Goal: Task Accomplishment & Management: Use online tool/utility

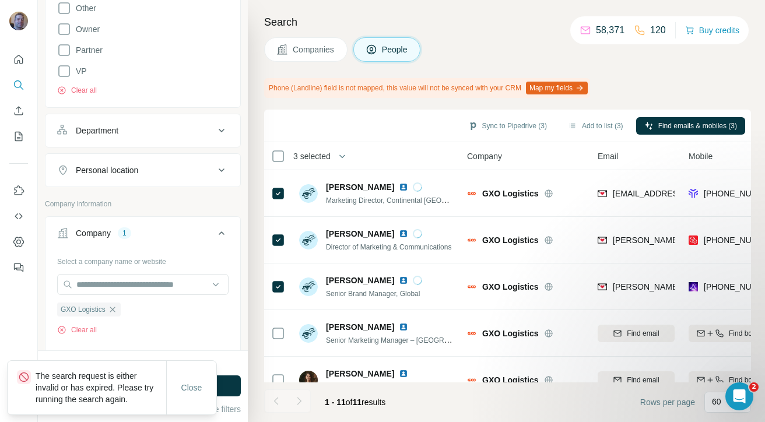
scroll to position [473, 0]
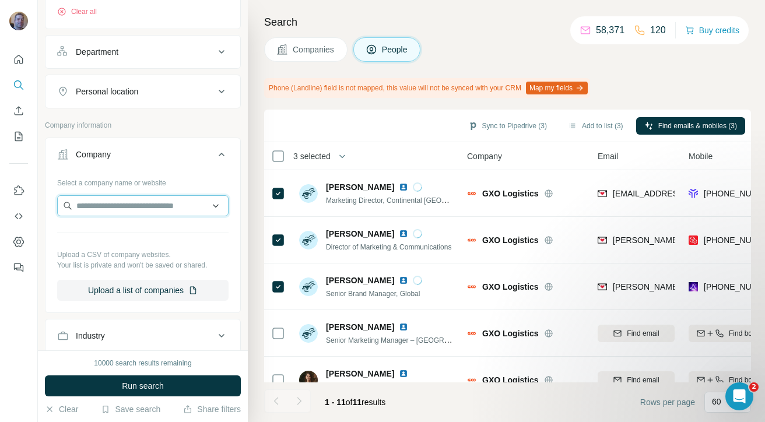
click at [119, 207] on input "text" at bounding box center [142, 205] width 171 height 21
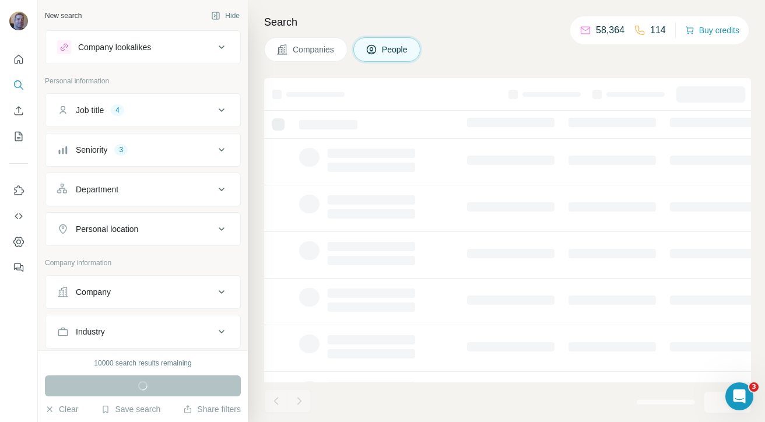
click at [143, 294] on div "Company" at bounding box center [135, 292] width 157 height 12
click at [132, 341] on input "text" at bounding box center [142, 343] width 171 height 21
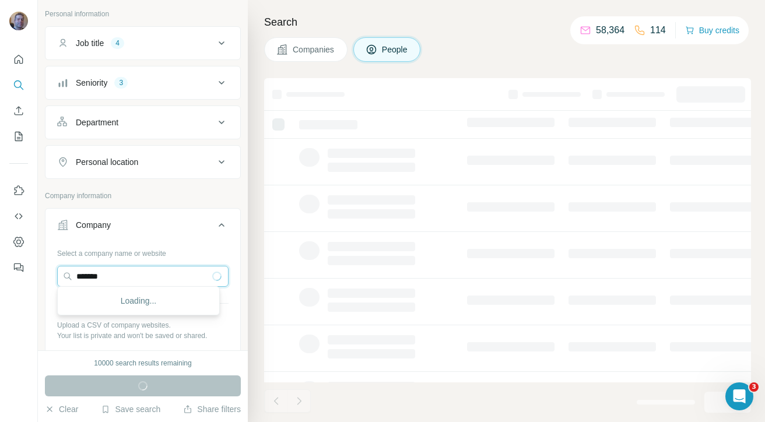
scroll to position [73, 0]
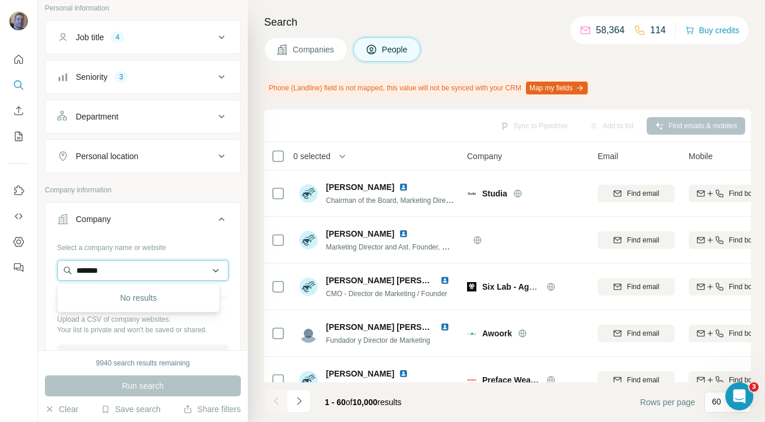
click at [111, 274] on input "*******" at bounding box center [142, 270] width 171 height 21
paste input "**********"
type input "**********"
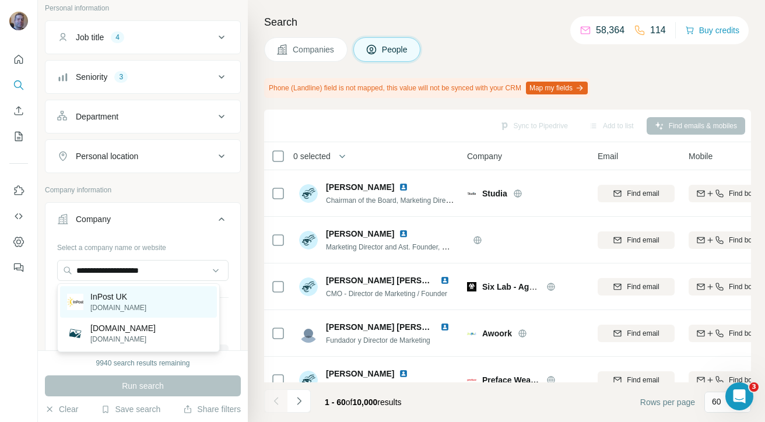
click at [132, 302] on div "InPost UK [DOMAIN_NAME]" at bounding box center [138, 301] width 157 height 31
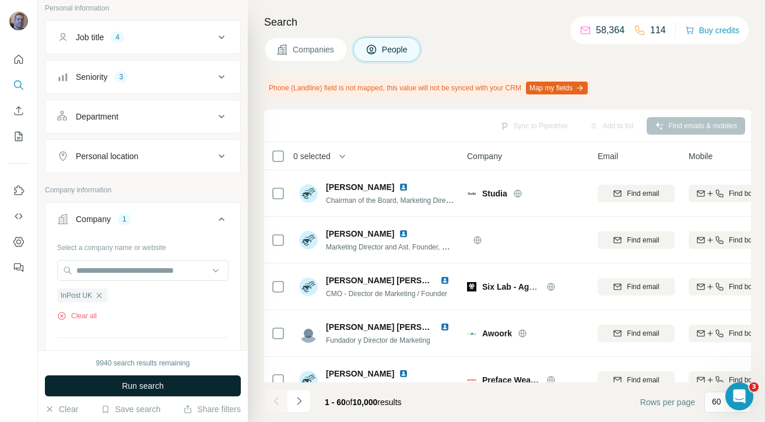
click at [131, 386] on span "Run search" at bounding box center [143, 386] width 42 height 12
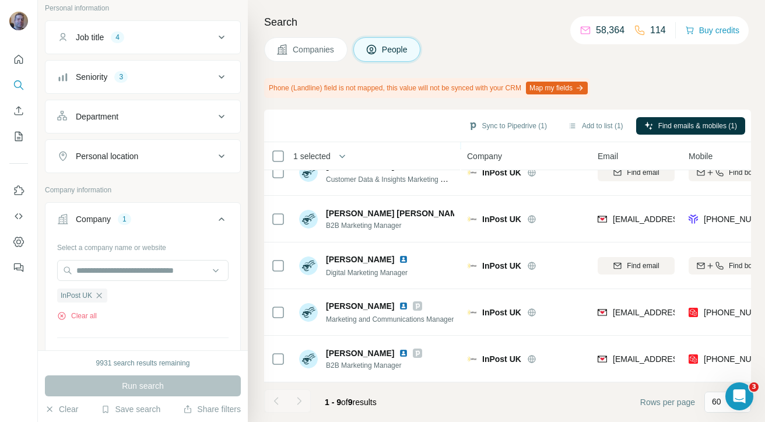
scroll to position [214, 0]
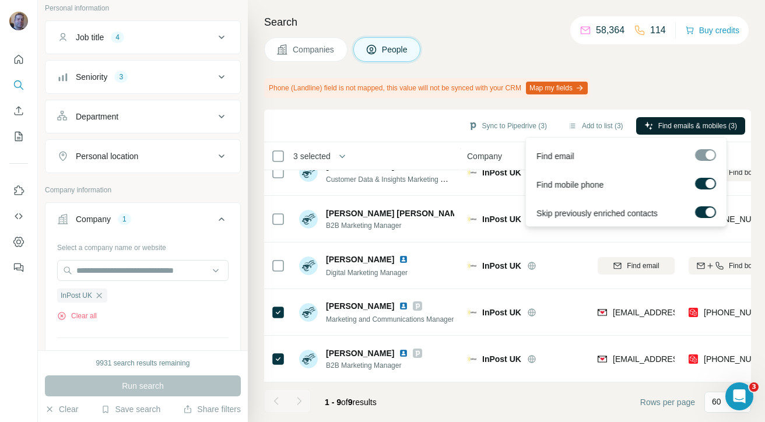
click at [702, 127] on span "Find emails & mobiles (3)" at bounding box center [697, 126] width 79 height 10
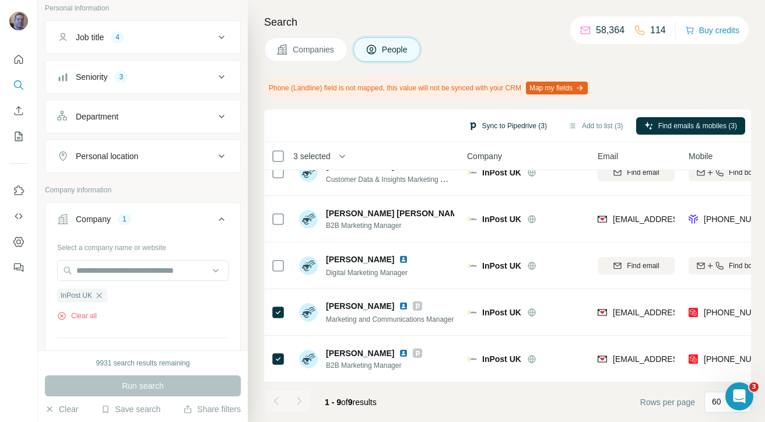
click at [520, 128] on button "Sync to Pipedrive (3)" at bounding box center [507, 125] width 95 height 17
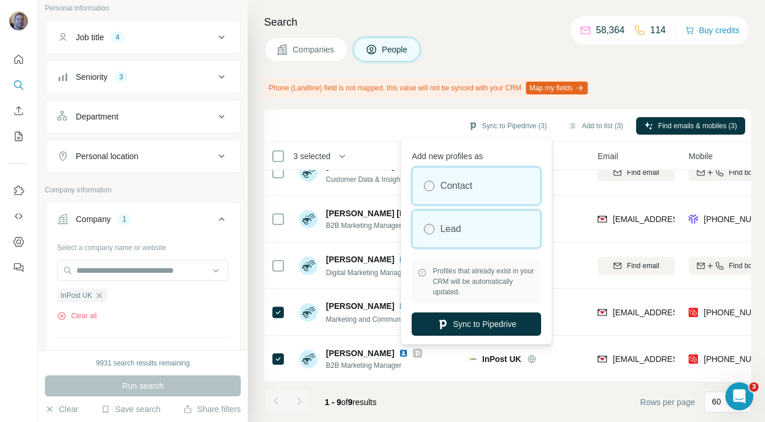
click at [512, 241] on div "Lead" at bounding box center [476, 228] width 128 height 37
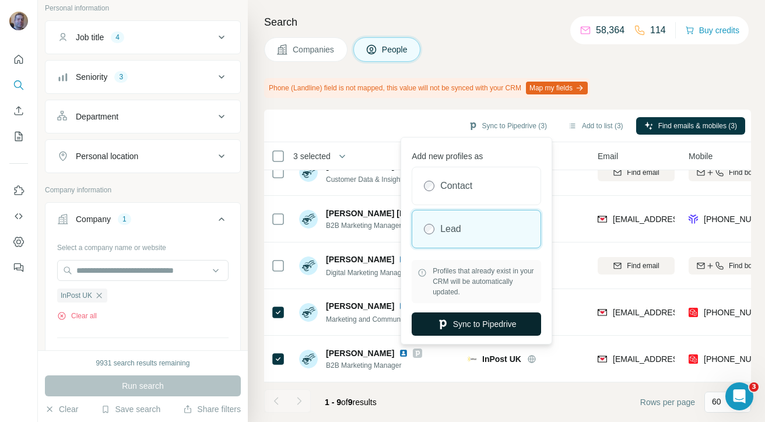
click at [503, 321] on button "Sync to Pipedrive" at bounding box center [475, 323] width 129 height 23
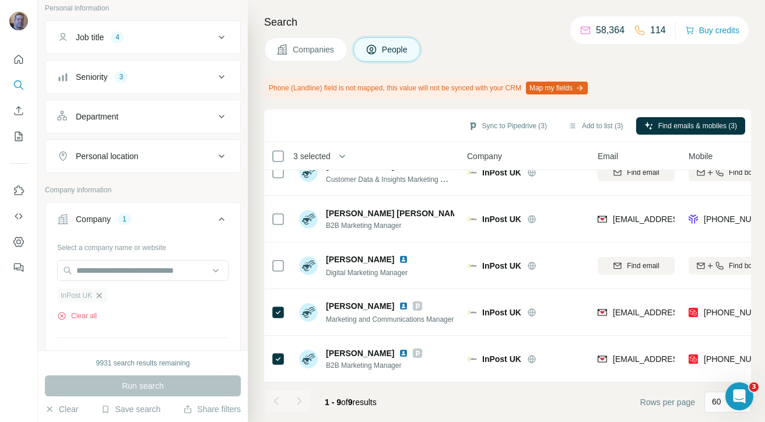
click at [101, 295] on icon "button" at bounding box center [99, 295] width 5 height 5
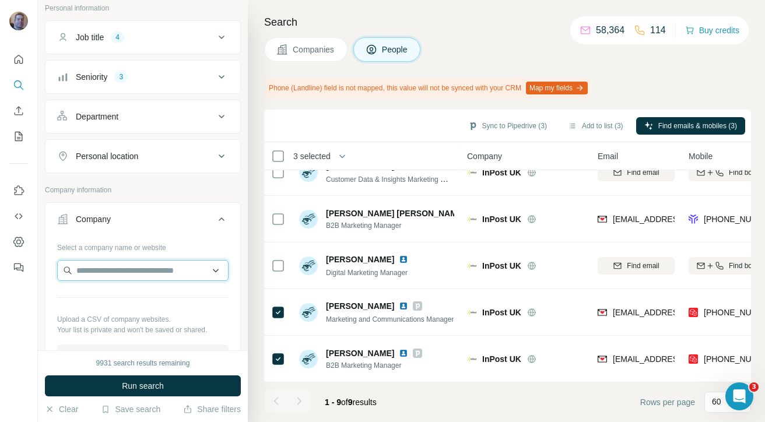
click at [101, 272] on input "text" at bounding box center [142, 270] width 171 height 21
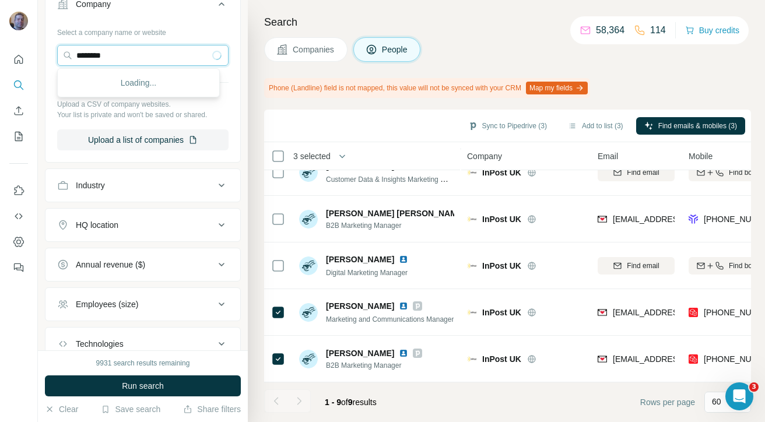
scroll to position [288, 0]
click at [141, 53] on input "********" at bounding box center [142, 54] width 171 height 21
paste input "**********"
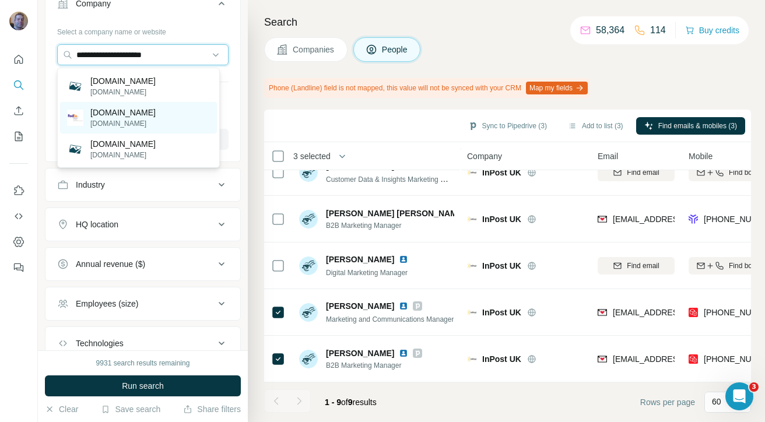
type input "**********"
click at [159, 125] on div "[DOMAIN_NAME] [DOMAIN_NAME]" at bounding box center [138, 117] width 157 height 31
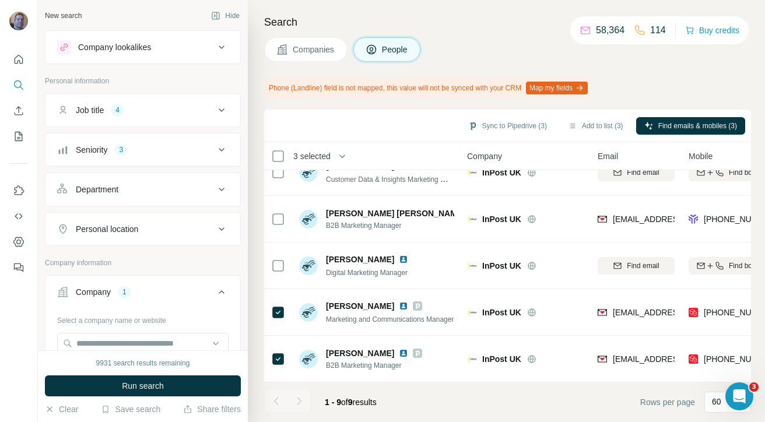
click at [125, 231] on div "Personal location" at bounding box center [107, 229] width 62 height 12
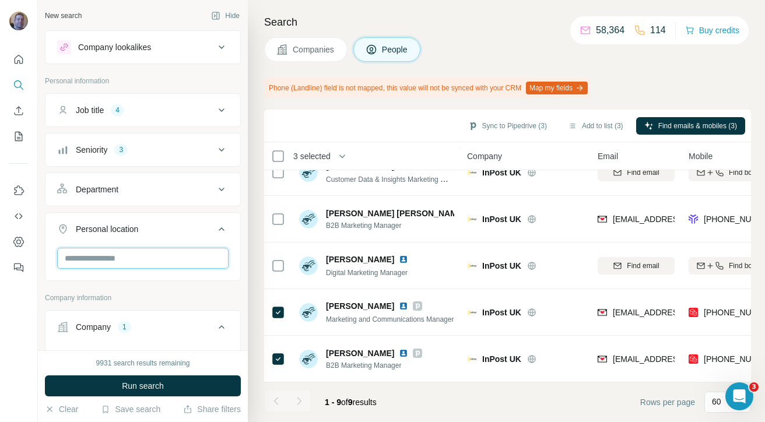
click at [130, 254] on input "text" at bounding box center [142, 258] width 171 height 21
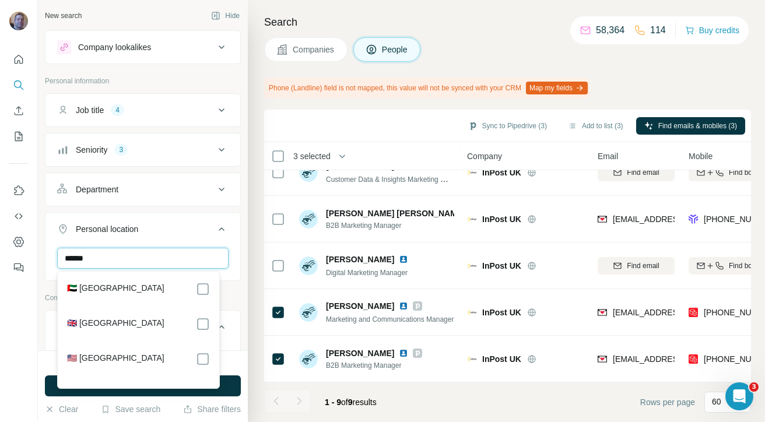
type input "******"
click at [154, 326] on div "🇬🇧 [GEOGRAPHIC_DATA]" at bounding box center [138, 324] width 143 height 14
click at [209, 324] on icon at bounding box center [203, 324] width 14 height 14
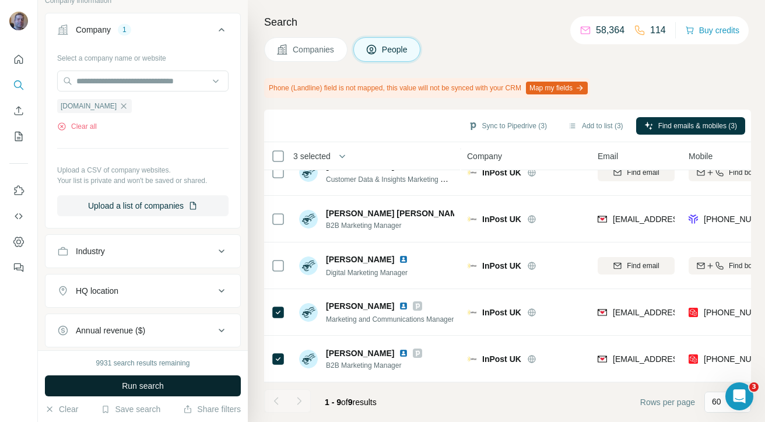
click at [166, 381] on button "Run search" at bounding box center [143, 385] width 196 height 21
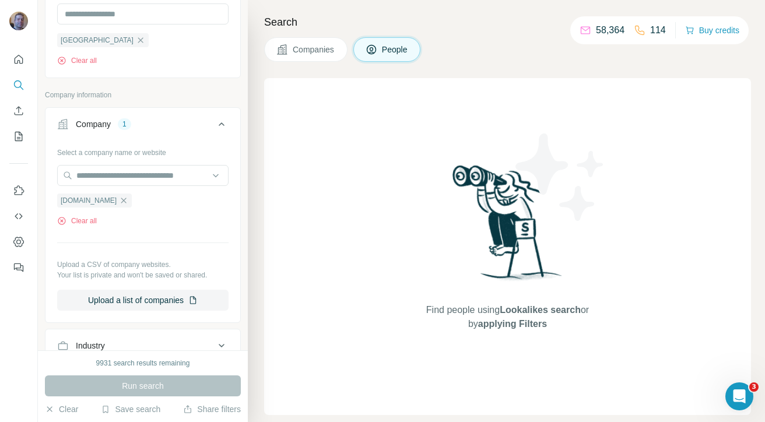
scroll to position [137, 0]
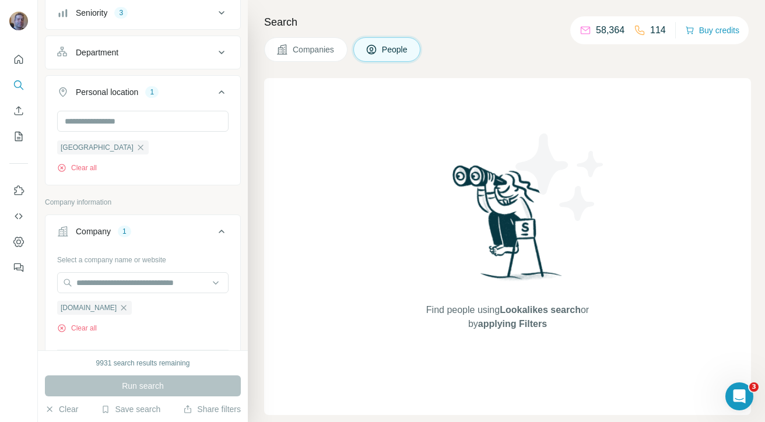
click at [214, 94] on icon at bounding box center [221, 92] width 14 height 14
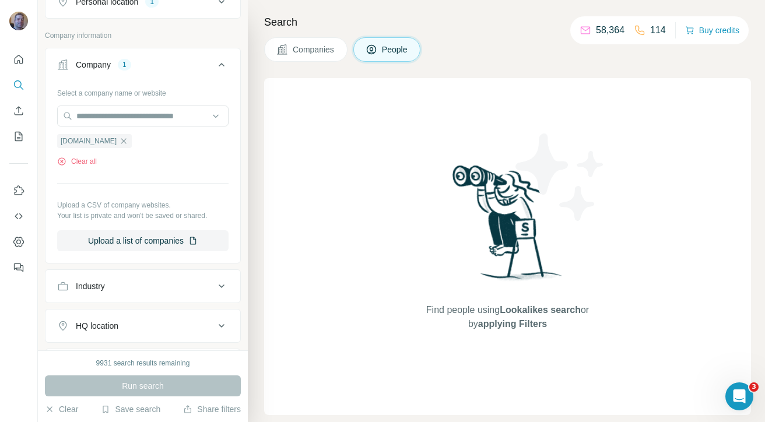
scroll to position [242, 0]
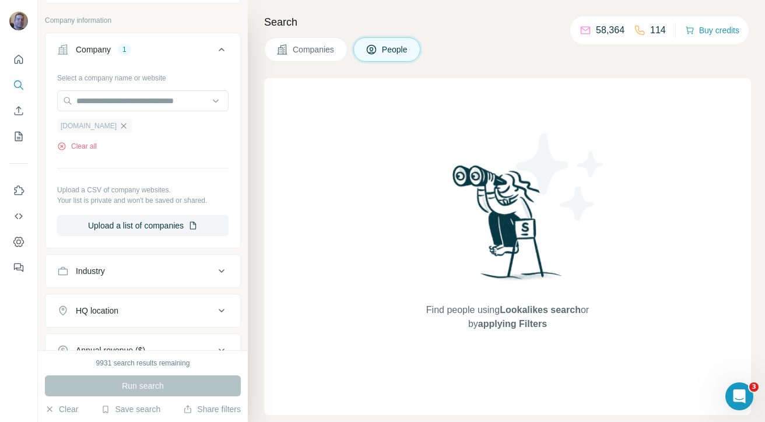
click at [124, 125] on icon "button" at bounding box center [123, 125] width 5 height 5
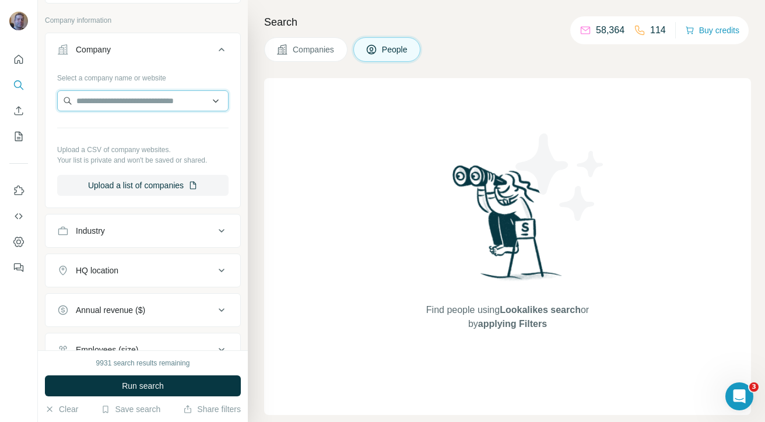
click at [135, 93] on input "text" at bounding box center [142, 100] width 171 height 21
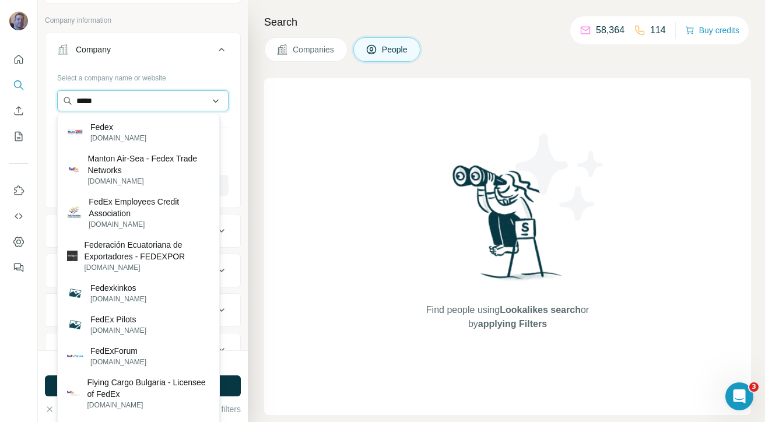
click at [173, 101] on input "*****" at bounding box center [142, 100] width 171 height 21
paste input "**********"
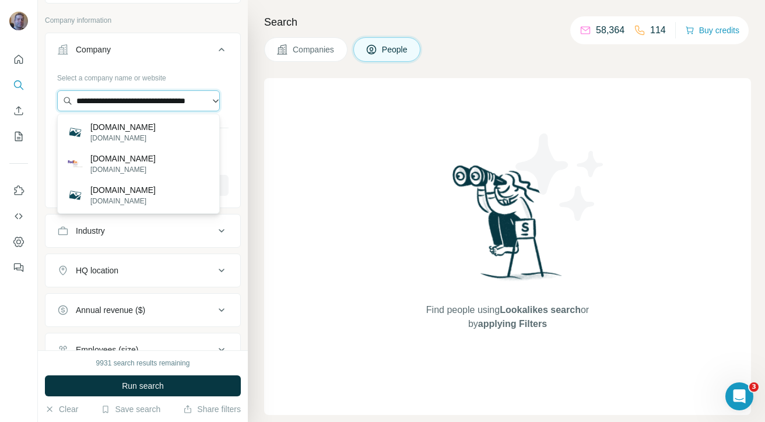
drag, startPoint x: 198, startPoint y: 103, endPoint x: 157, endPoint y: 104, distance: 40.8
click at [157, 104] on input "**********" at bounding box center [138, 100] width 163 height 21
drag, startPoint x: 201, startPoint y: 100, endPoint x: 168, endPoint y: 100, distance: 33.2
click at [168, 100] on input "**********" at bounding box center [138, 100] width 163 height 21
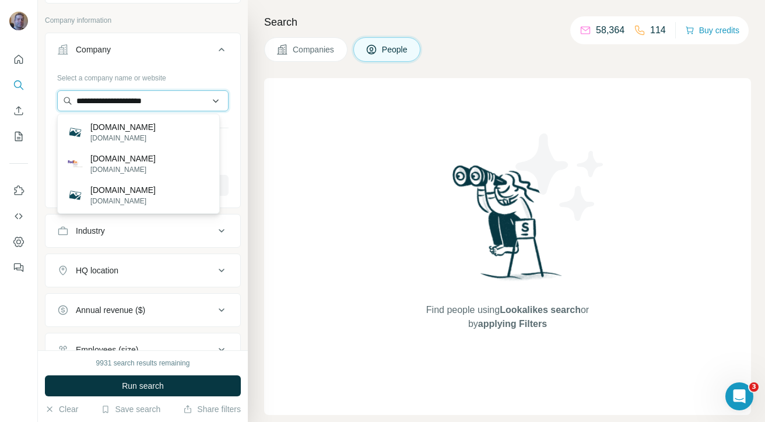
type input "**********"
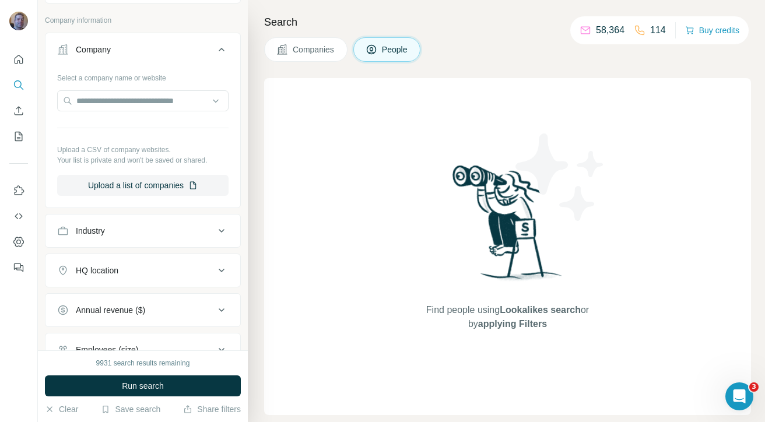
click at [231, 122] on div "Select a company name or website Upload a CSV of company websites. Your list is…" at bounding box center [142, 136] width 195 height 137
click at [311, 46] on span "Companies" at bounding box center [314, 50] width 43 height 12
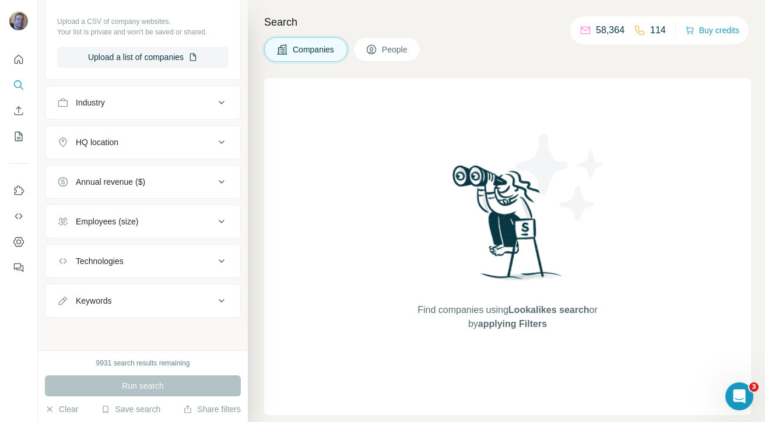
scroll to position [189, 0]
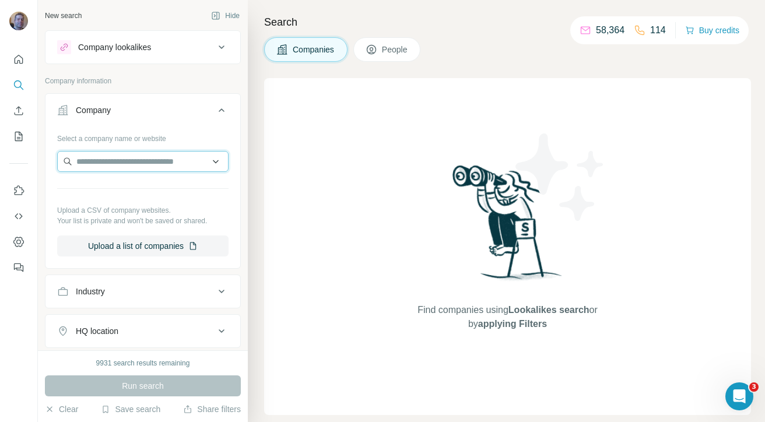
click at [146, 159] on input "text" at bounding box center [142, 161] width 171 height 21
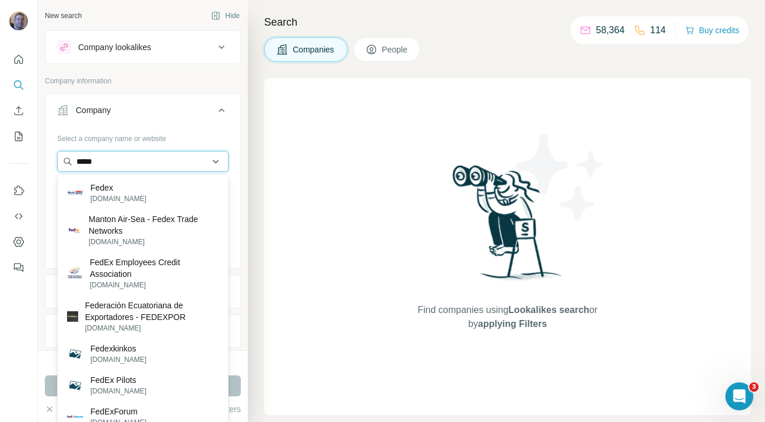
click at [119, 160] on input "*****" at bounding box center [142, 161] width 171 height 21
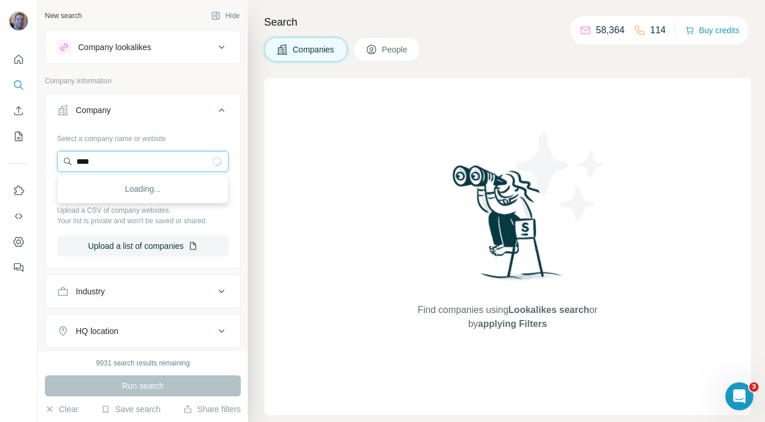
type input "*****"
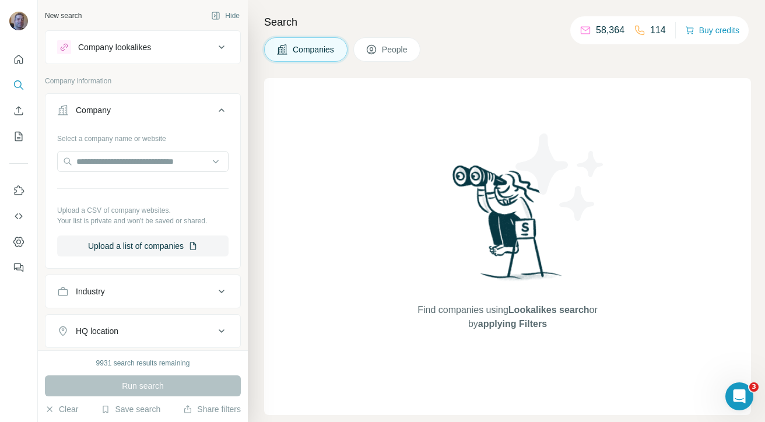
click at [377, 50] on icon at bounding box center [371, 50] width 12 height 12
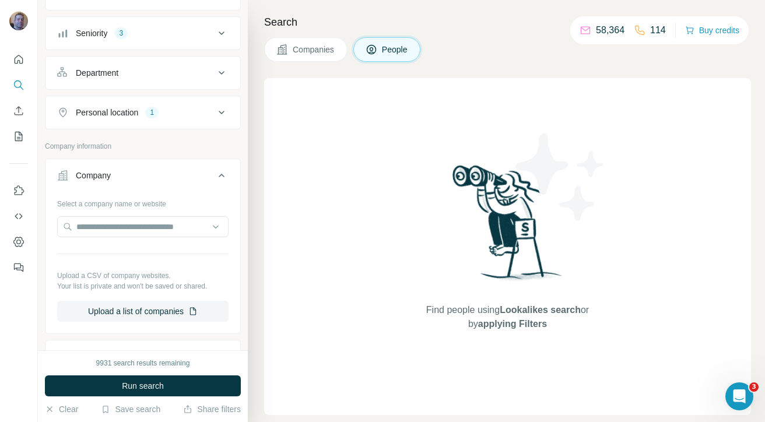
scroll to position [154, 0]
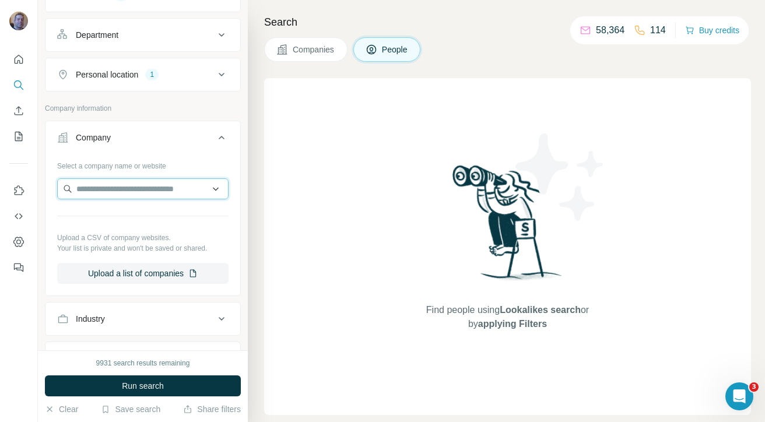
click at [153, 192] on input "text" at bounding box center [142, 188] width 171 height 21
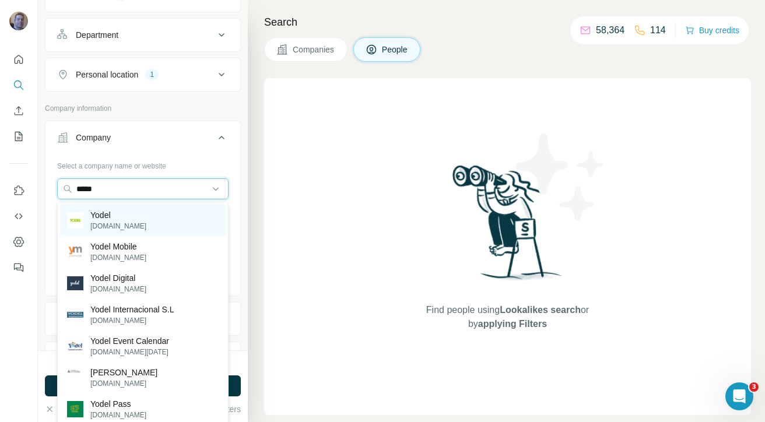
type input "*****"
click at [148, 213] on div "Yodel [DOMAIN_NAME]" at bounding box center [143, 220] width 166 height 31
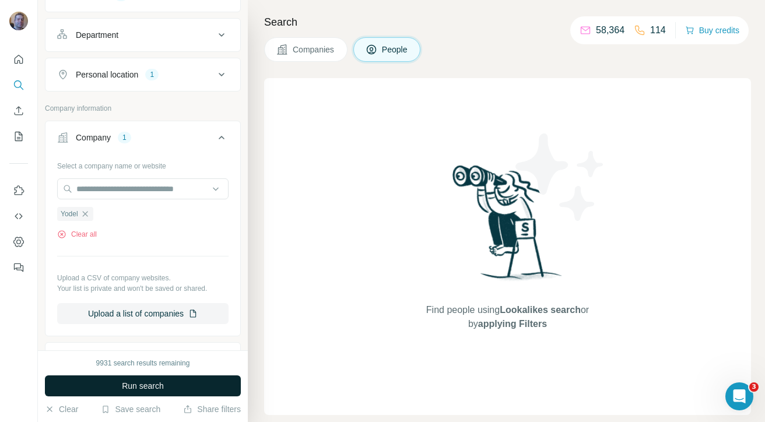
click at [142, 390] on span "Run search" at bounding box center [143, 386] width 42 height 12
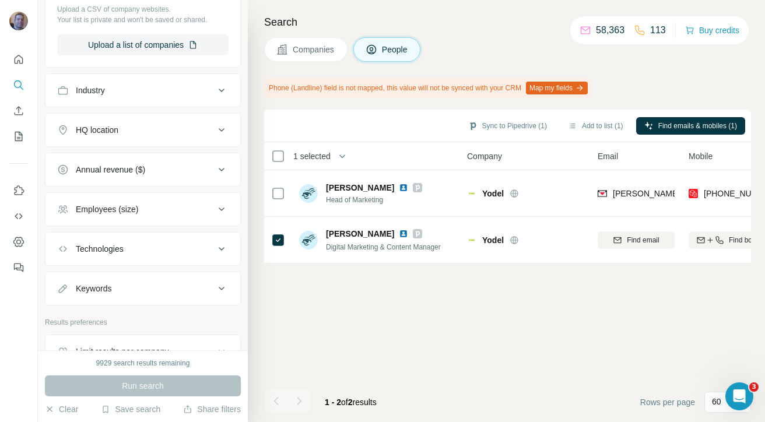
scroll to position [425, 0]
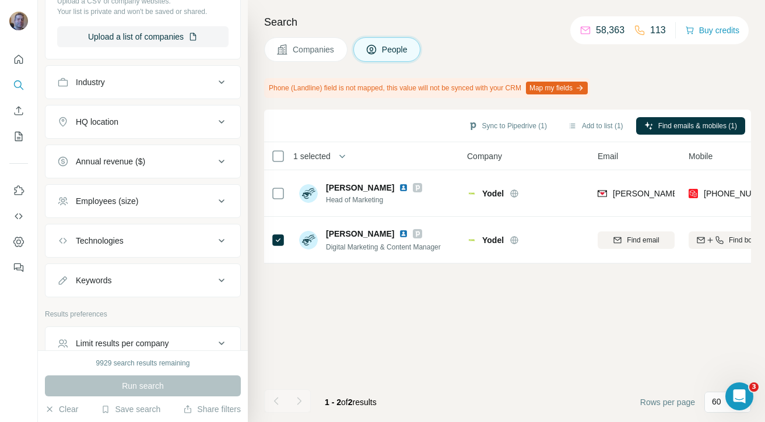
click at [169, 272] on button "Keywords" at bounding box center [142, 280] width 195 height 28
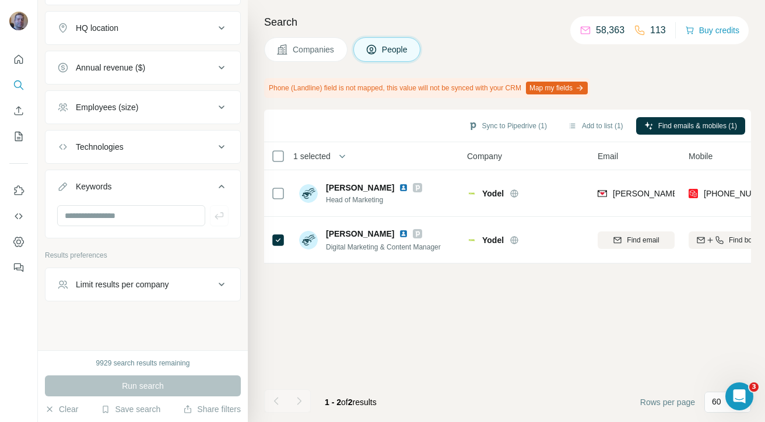
scroll to position [529, 0]
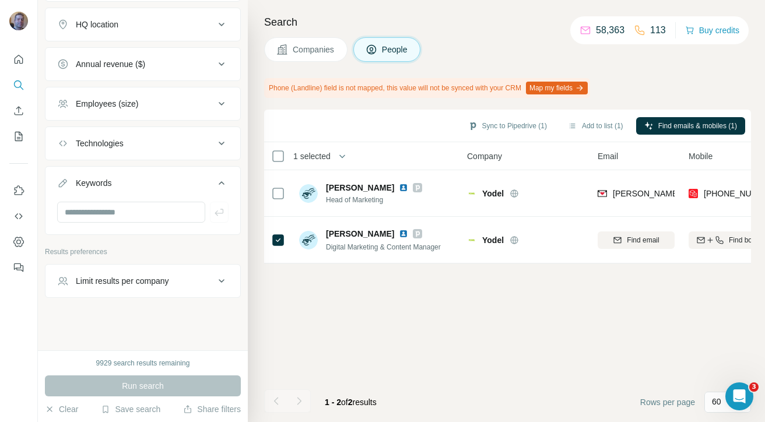
click at [223, 184] on icon at bounding box center [222, 182] width 6 height 3
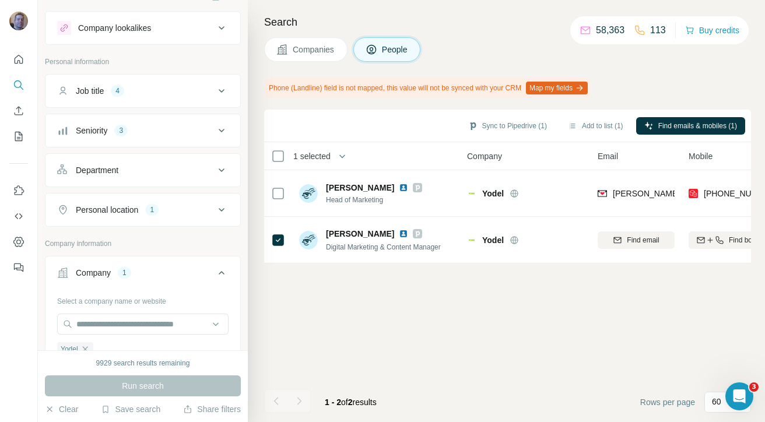
scroll to position [17, 0]
click at [219, 94] on icon at bounding box center [221, 93] width 14 height 14
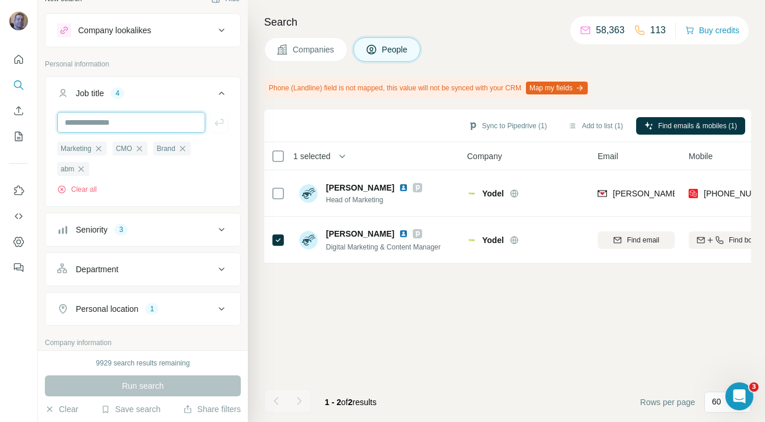
click at [160, 122] on input "text" at bounding box center [131, 122] width 148 height 21
type input "**********"
click at [223, 125] on icon "button" at bounding box center [219, 123] width 12 height 12
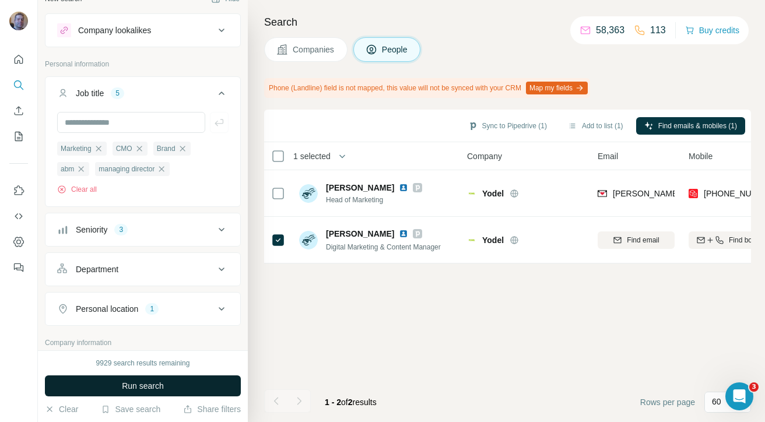
click at [158, 386] on span "Run search" at bounding box center [143, 386] width 42 height 12
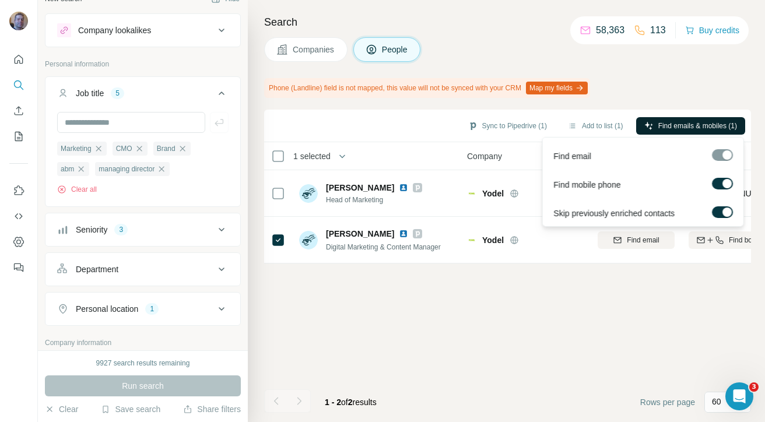
click at [699, 126] on span "Find emails & mobiles (1)" at bounding box center [697, 126] width 79 height 10
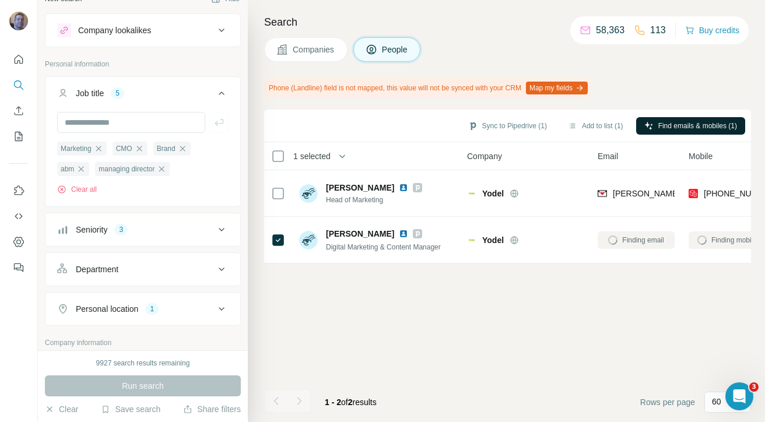
click at [478, 338] on div "Sync to Pipedrive (1) Add to list (1) Find emails & mobiles (1) 1 selected Peop…" at bounding box center [507, 266] width 487 height 312
click at [521, 123] on button "Sync to Pipedrive (1)" at bounding box center [507, 125] width 95 height 17
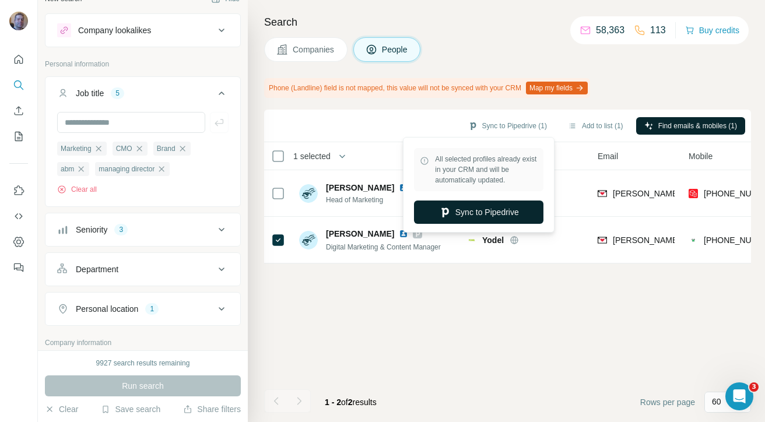
click at [490, 216] on button "Sync to Pipedrive" at bounding box center [478, 211] width 129 height 23
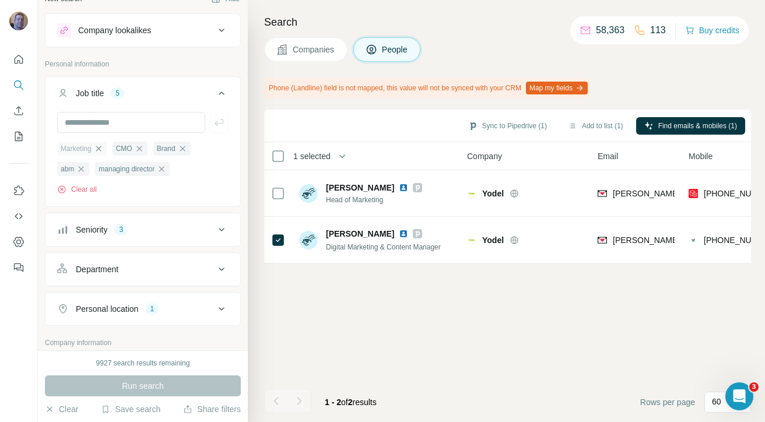
click at [98, 147] on icon "button" at bounding box center [98, 148] width 9 height 9
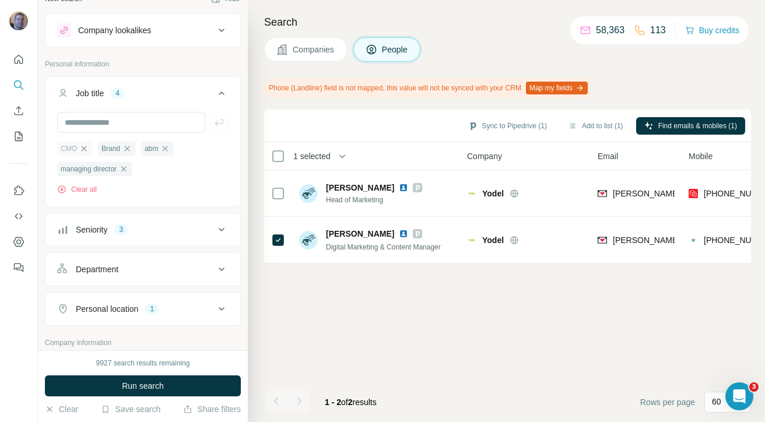
click at [87, 147] on icon "button" at bounding box center [83, 148] width 9 height 9
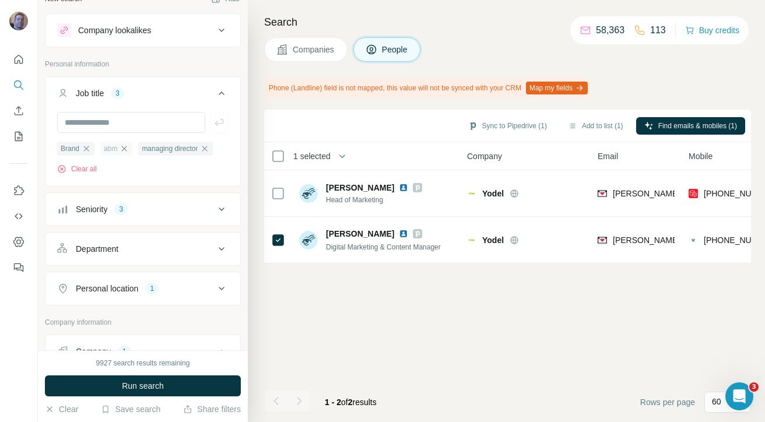
click at [129, 147] on icon "button" at bounding box center [123, 148] width 9 height 9
drag, startPoint x: 91, startPoint y: 147, endPoint x: 85, endPoint y: 146, distance: 6.5
click at [85, 146] on icon "button" at bounding box center [86, 148] width 9 height 9
click at [122, 146] on icon "button" at bounding box center [123, 148] width 9 height 9
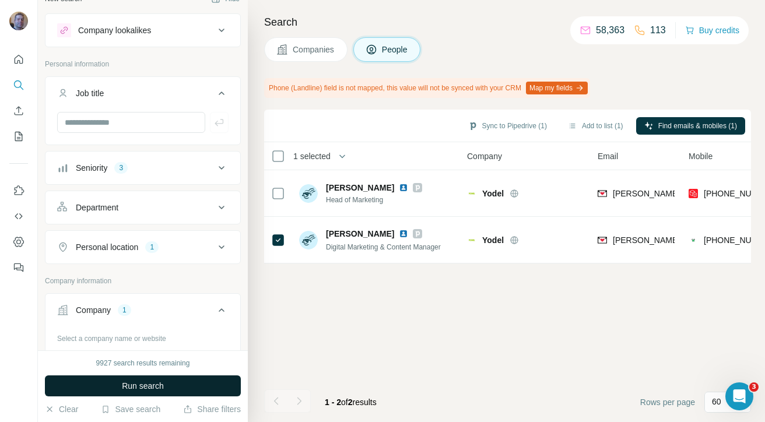
click at [126, 382] on span "Run search" at bounding box center [143, 386] width 42 height 12
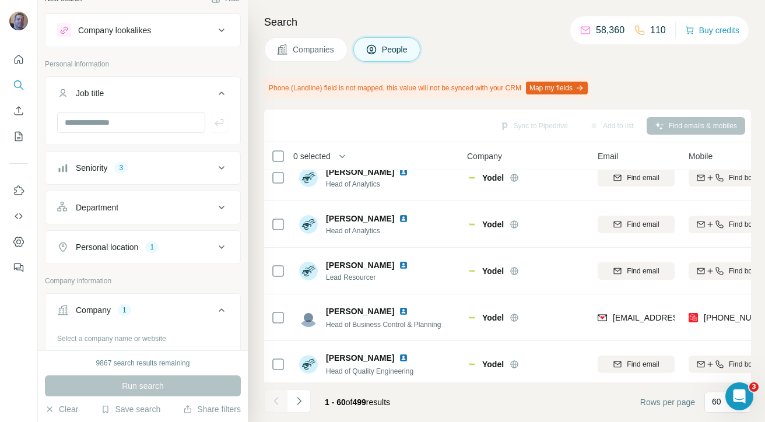
scroll to position [312, 0]
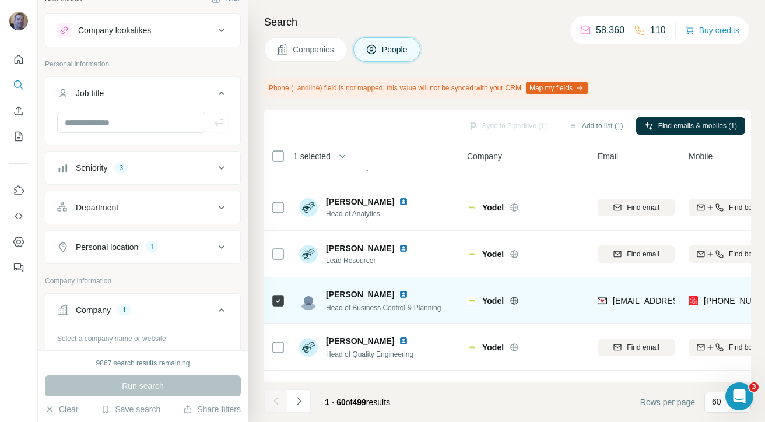
click at [399, 295] on img at bounding box center [403, 294] width 9 height 9
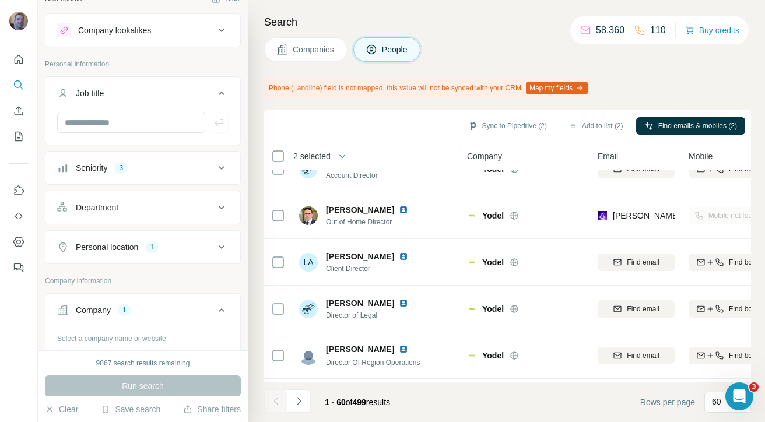
scroll to position [1801, 0]
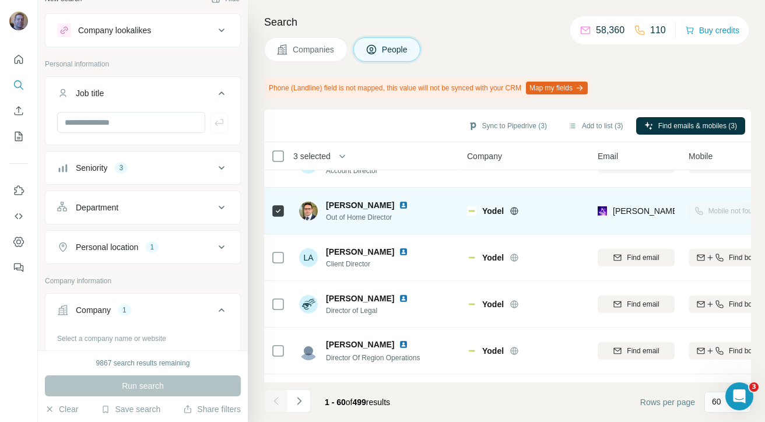
click at [399, 205] on img at bounding box center [403, 204] width 9 height 9
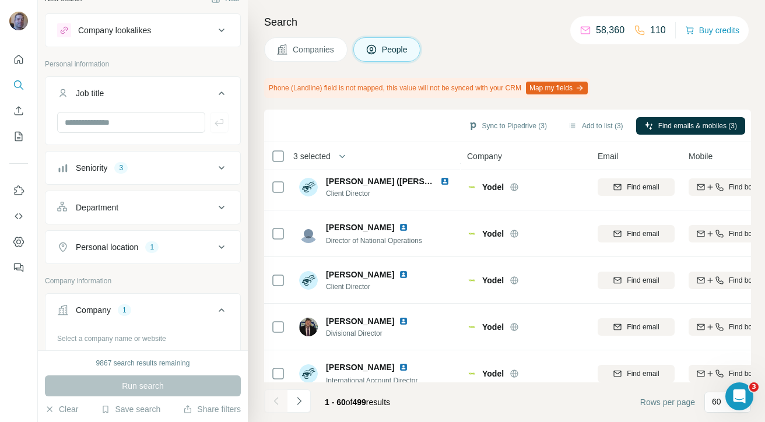
scroll to position [2585, 0]
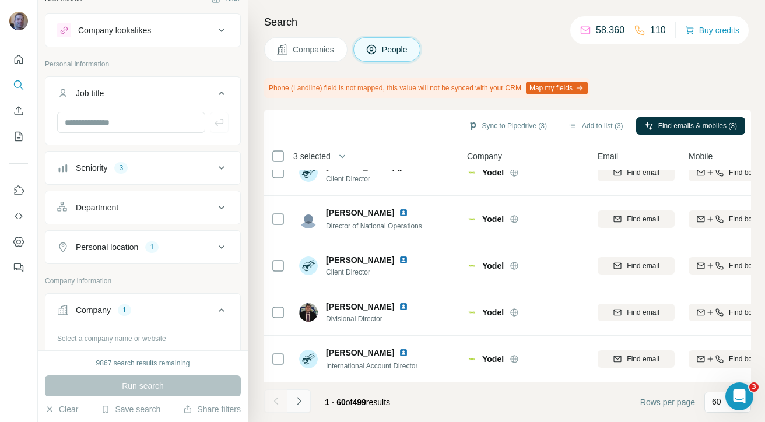
click at [297, 397] on icon "Navigate to next page" at bounding box center [299, 401] width 12 height 12
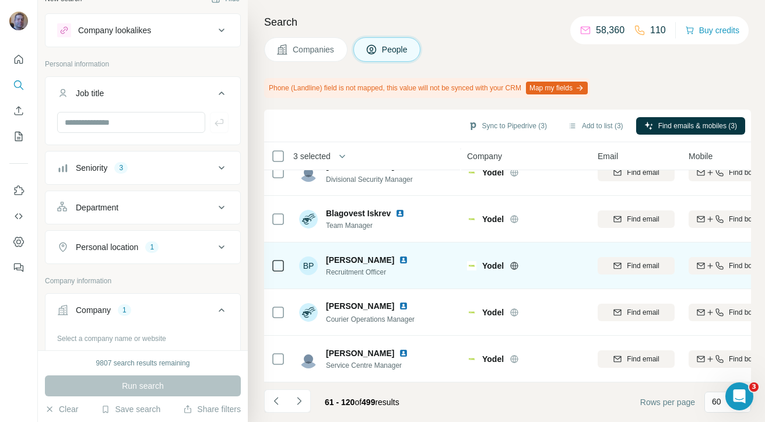
scroll to position [2592, 0]
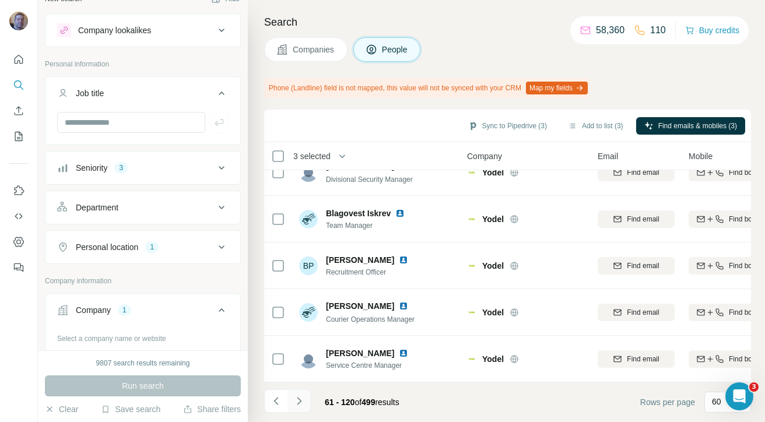
click at [306, 404] on button "Navigate to next page" at bounding box center [298, 400] width 23 height 23
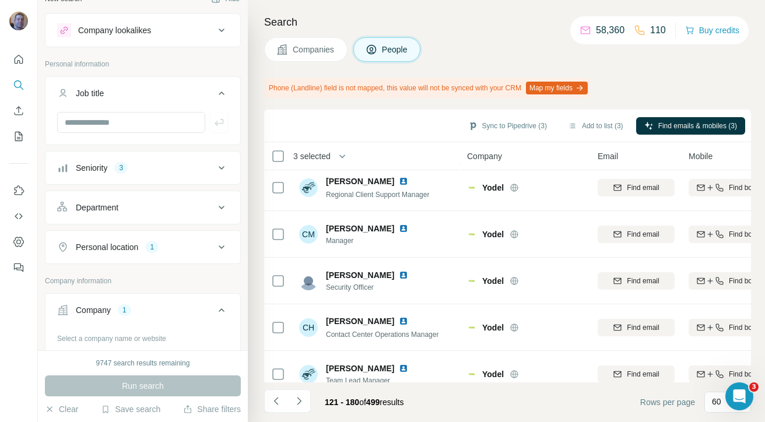
scroll to position [0, 0]
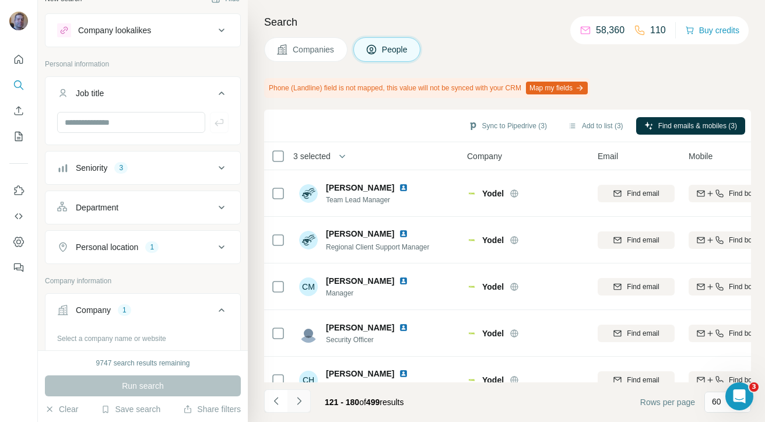
click at [305, 407] on button "Navigate to next page" at bounding box center [298, 400] width 23 height 23
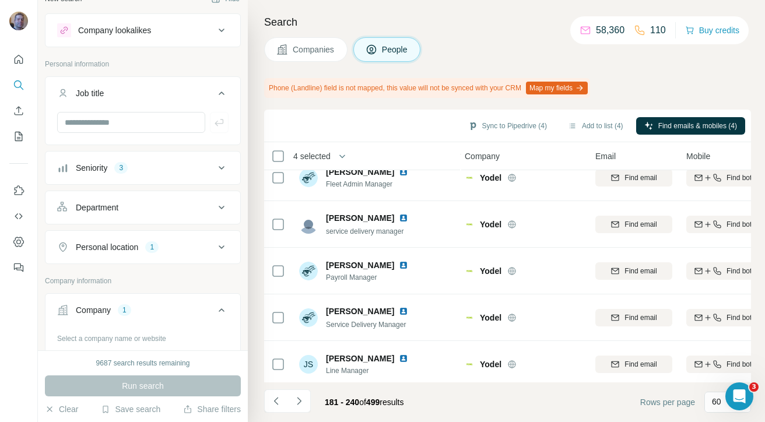
scroll to position [2592, 2]
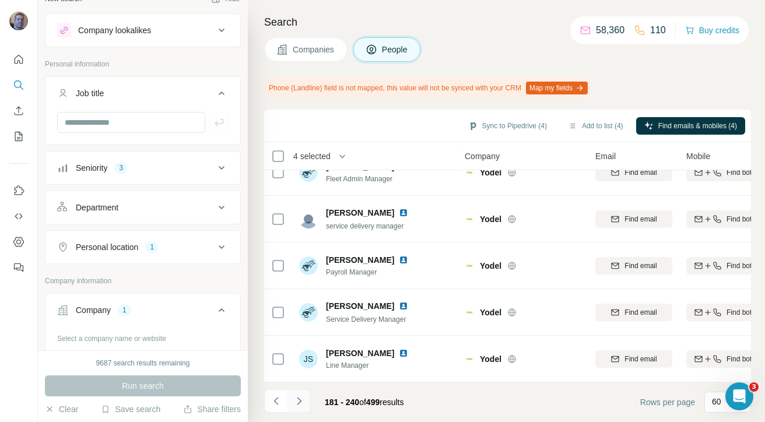
click at [296, 401] on icon "Navigate to next page" at bounding box center [299, 401] width 12 height 12
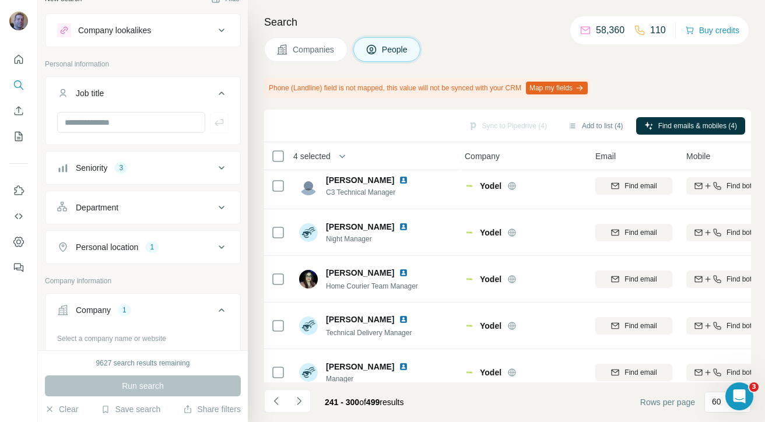
scroll to position [0, 2]
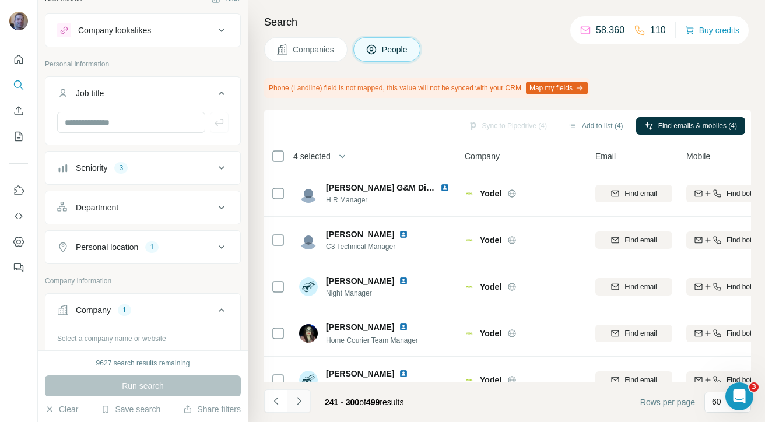
click at [302, 404] on icon "Navigate to next page" at bounding box center [299, 401] width 12 height 12
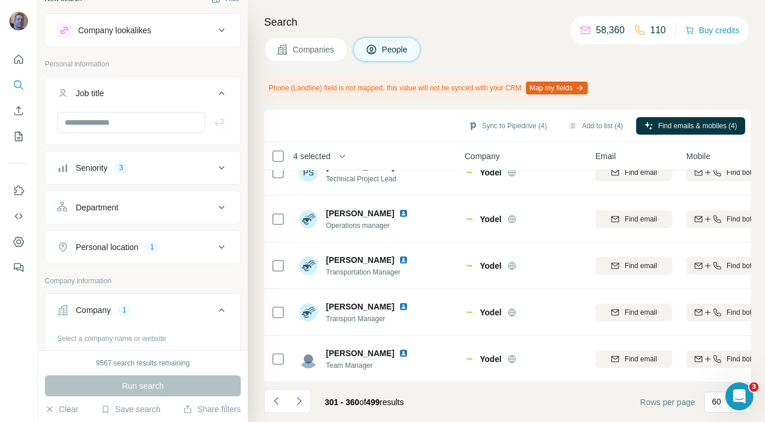
scroll to position [2592, 2]
click at [301, 397] on icon "Navigate to next page" at bounding box center [299, 401] width 12 height 12
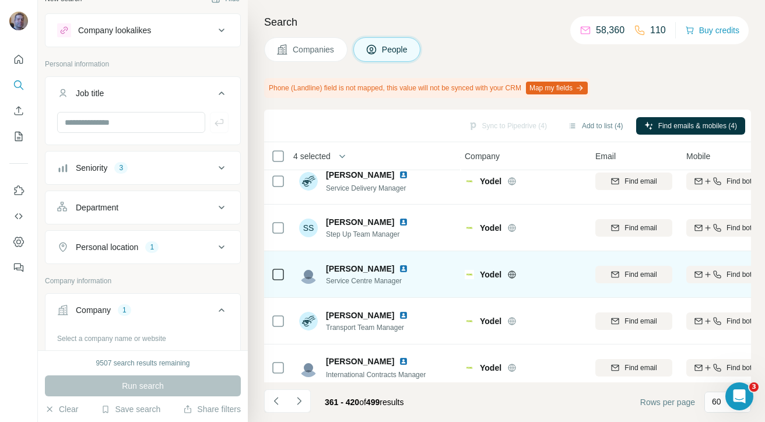
scroll to position [1317, 2]
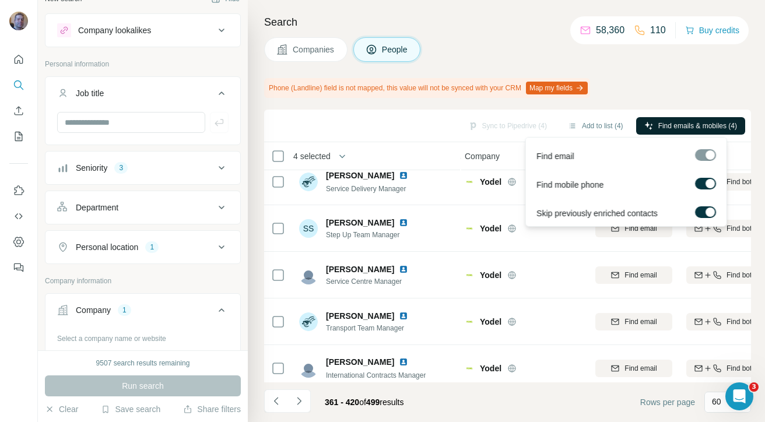
click at [703, 122] on span "Find emails & mobiles (4)" at bounding box center [697, 126] width 79 height 10
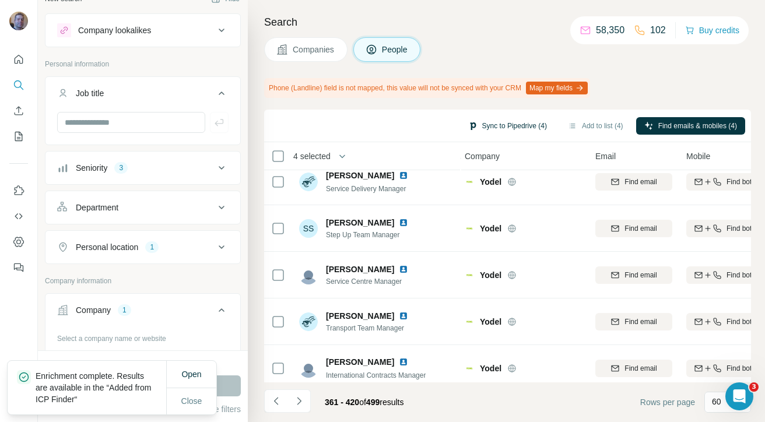
click at [530, 128] on button "Sync to Pipedrive (4)" at bounding box center [507, 125] width 95 height 17
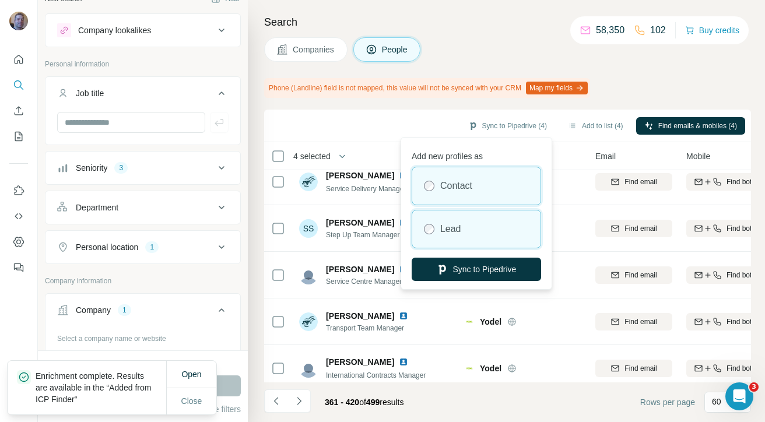
click at [459, 228] on label "Lead" at bounding box center [450, 229] width 21 height 14
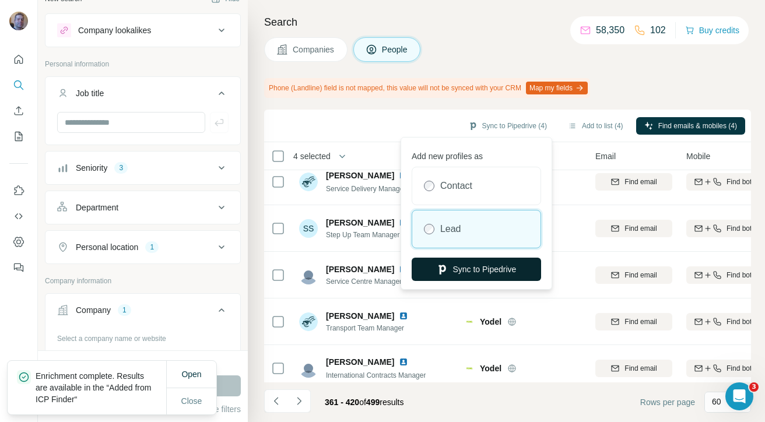
click at [459, 265] on button "Sync to Pipedrive" at bounding box center [475, 269] width 129 height 23
